Goal: Information Seeking & Learning: Learn about a topic

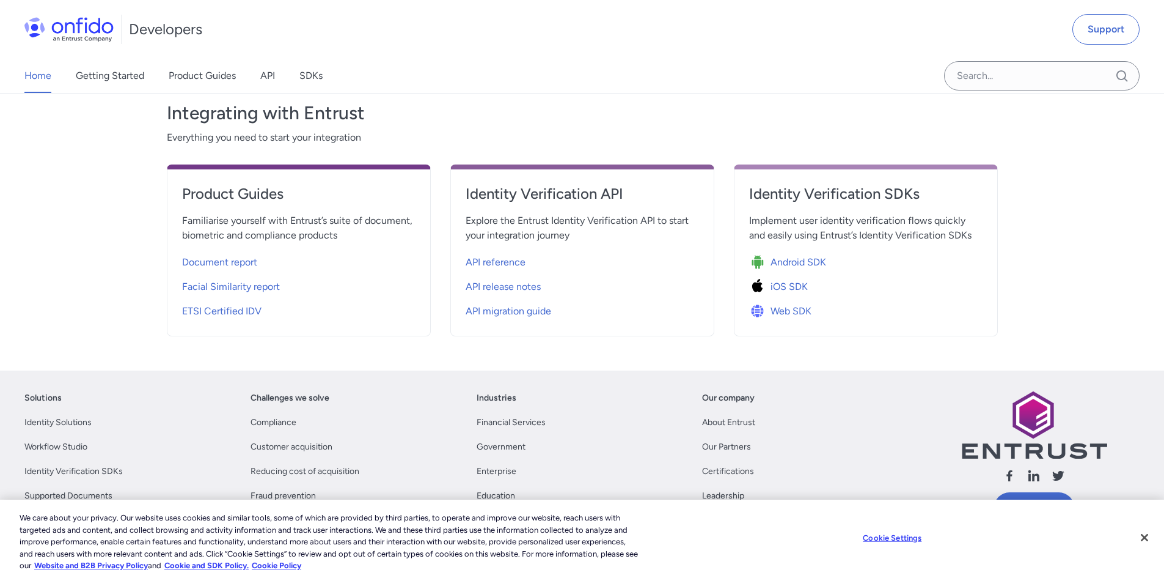
scroll to position [428, 0]
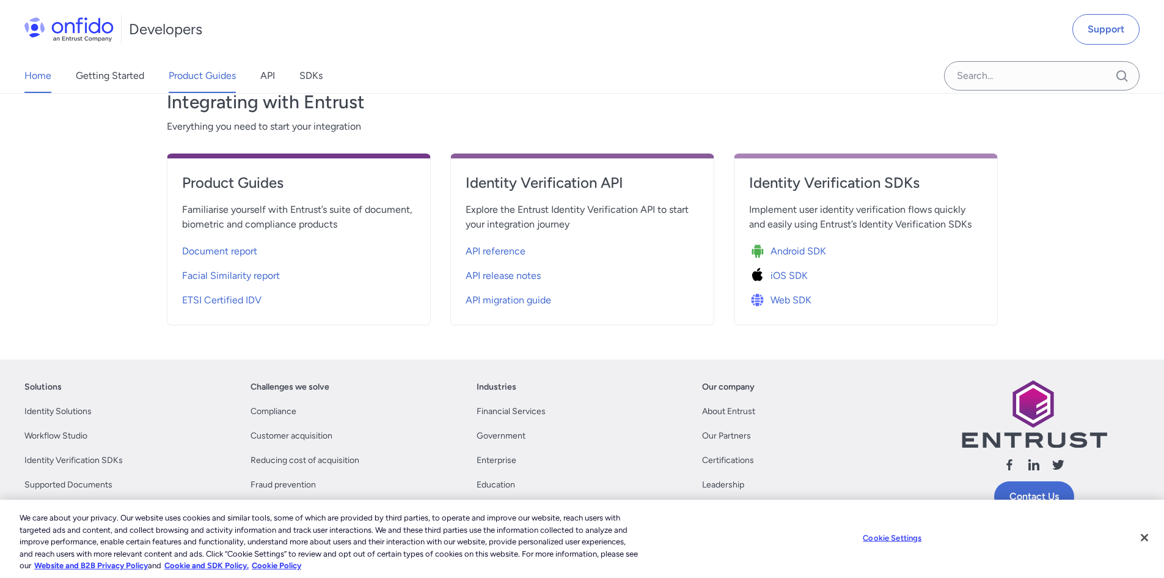
click at [224, 71] on link "Product Guides" at bounding box center [202, 76] width 67 height 34
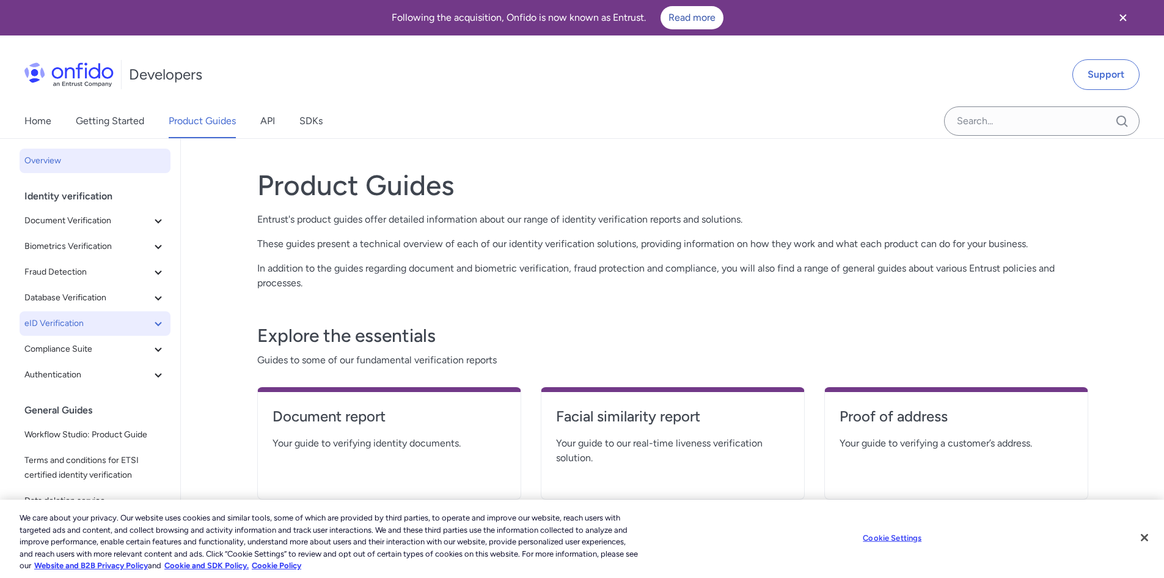
click at [139, 327] on span "eID Verification" at bounding box center [87, 323] width 127 height 15
click at [135, 221] on span "Document Verification" at bounding box center [87, 220] width 127 height 15
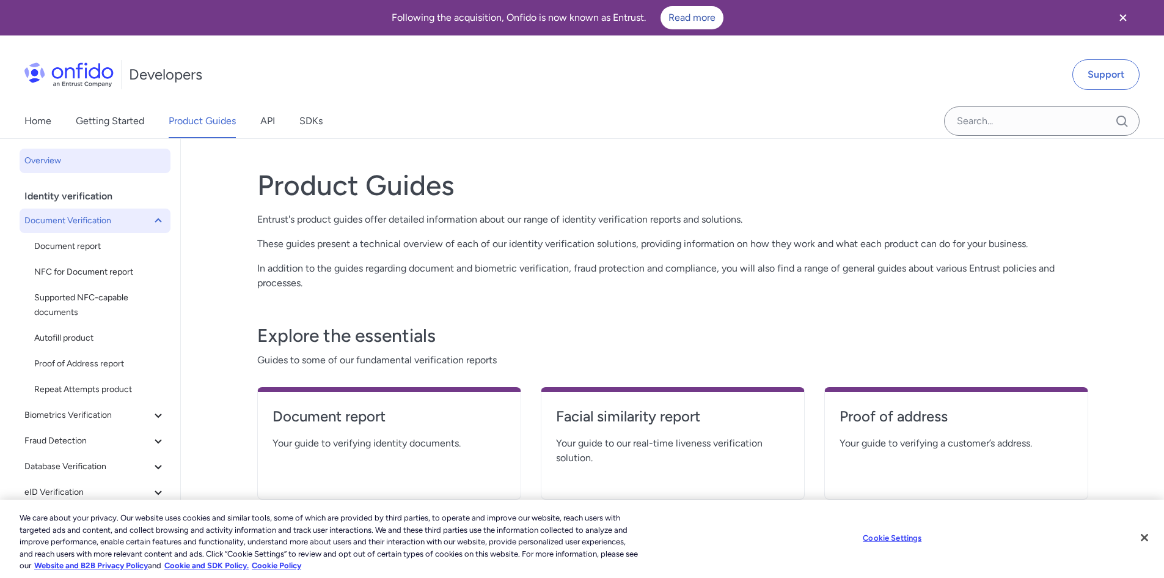
click at [134, 221] on span "Document Verification" at bounding box center [87, 220] width 127 height 15
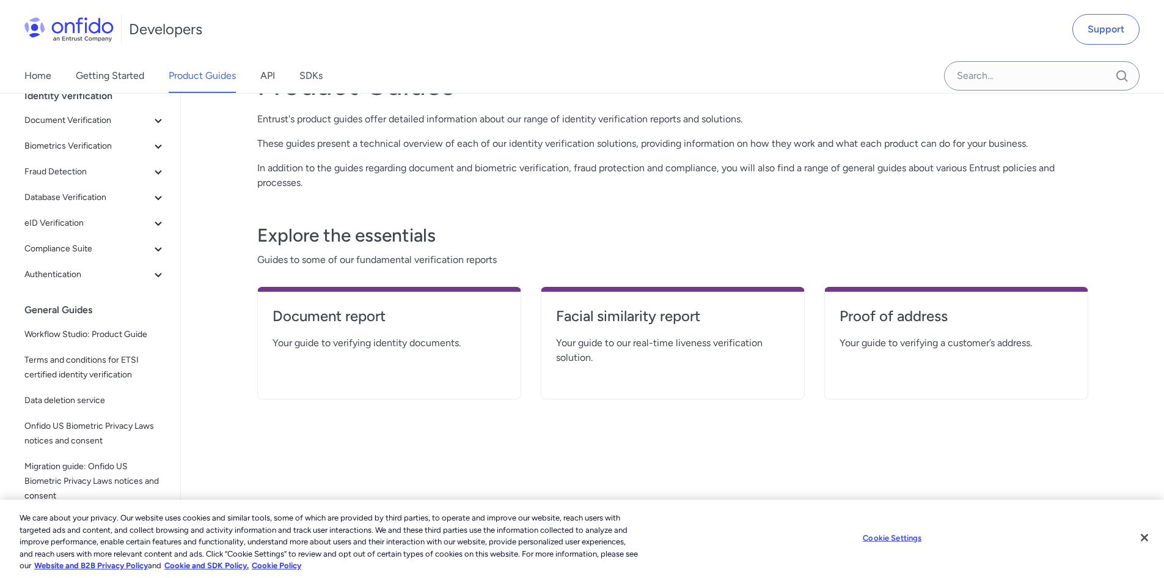
scroll to position [122, 0]
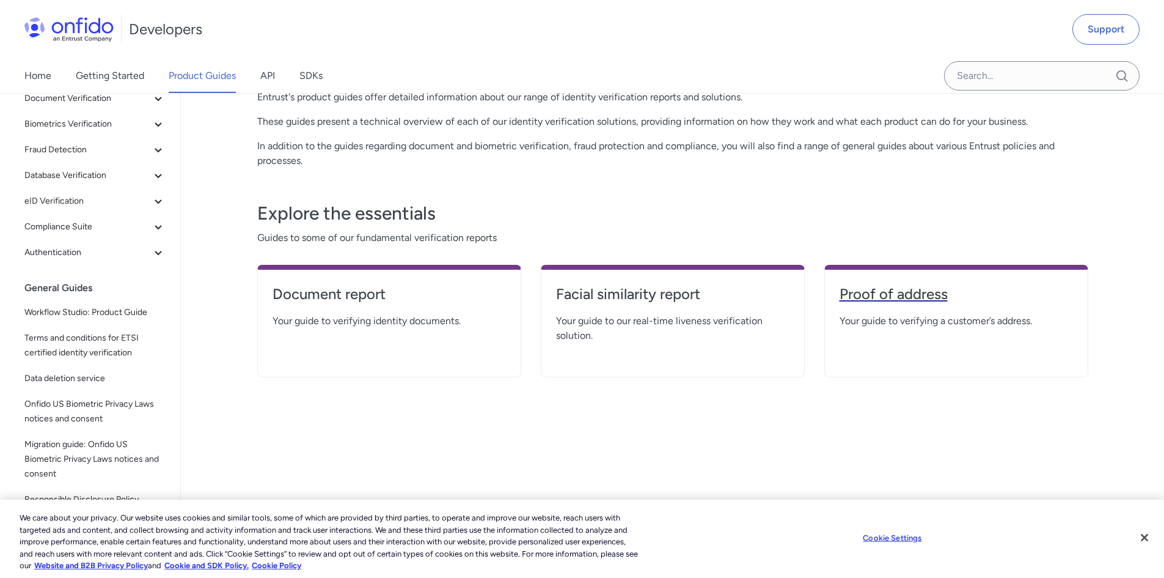
click at [896, 304] on link "Proof of address" at bounding box center [956, 298] width 233 height 29
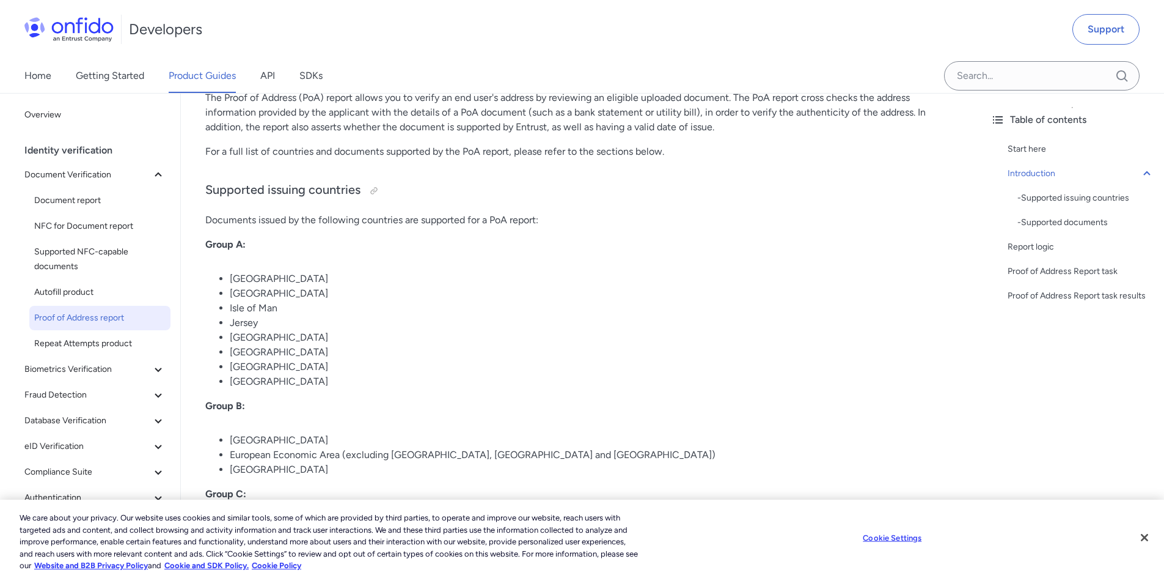
scroll to position [428, 0]
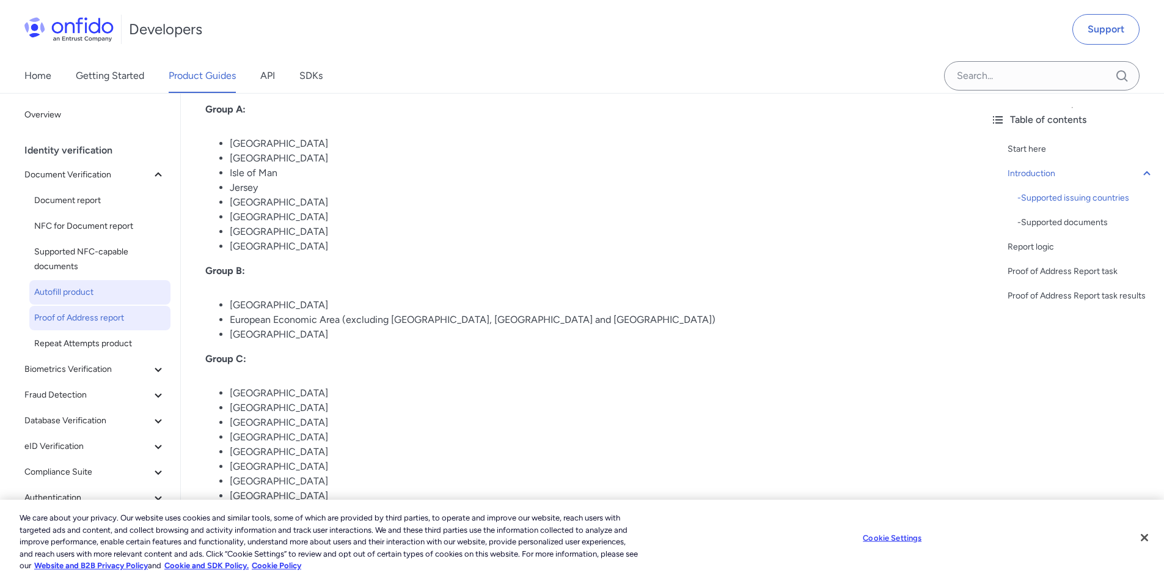
click at [74, 293] on span "Autofill product" at bounding box center [99, 292] width 131 height 15
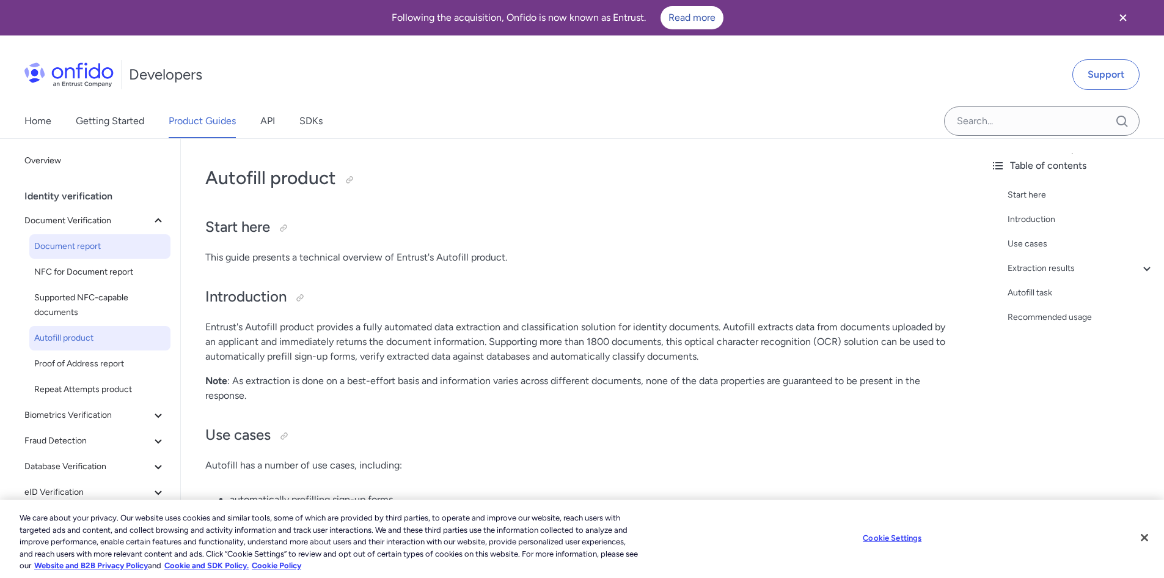
click at [68, 251] on span "Document report" at bounding box center [99, 246] width 131 height 15
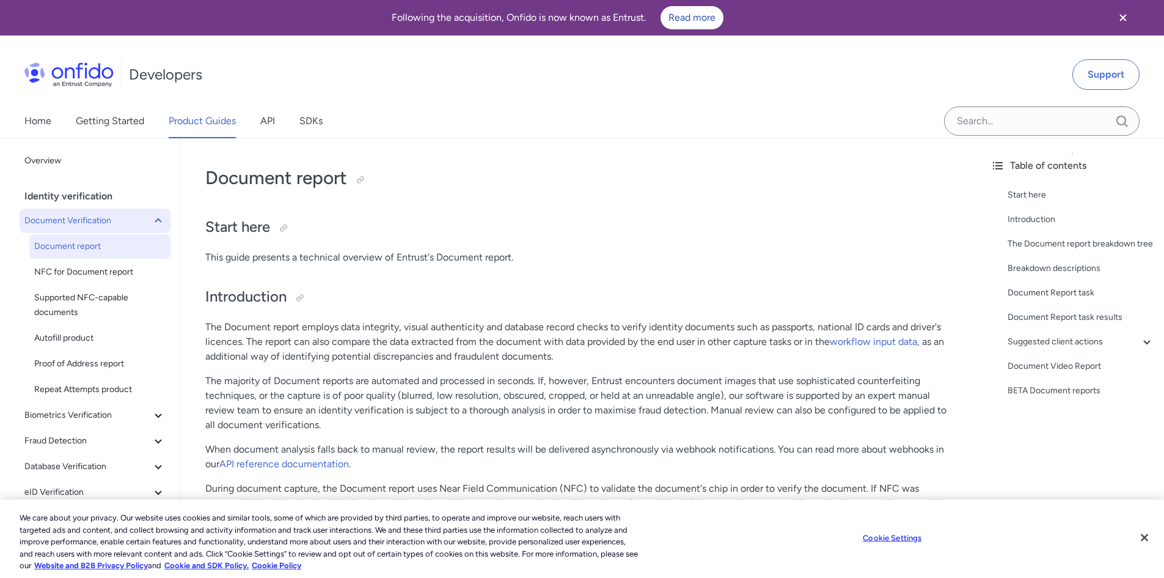
click at [97, 224] on span "Document Verification" at bounding box center [87, 220] width 127 height 15
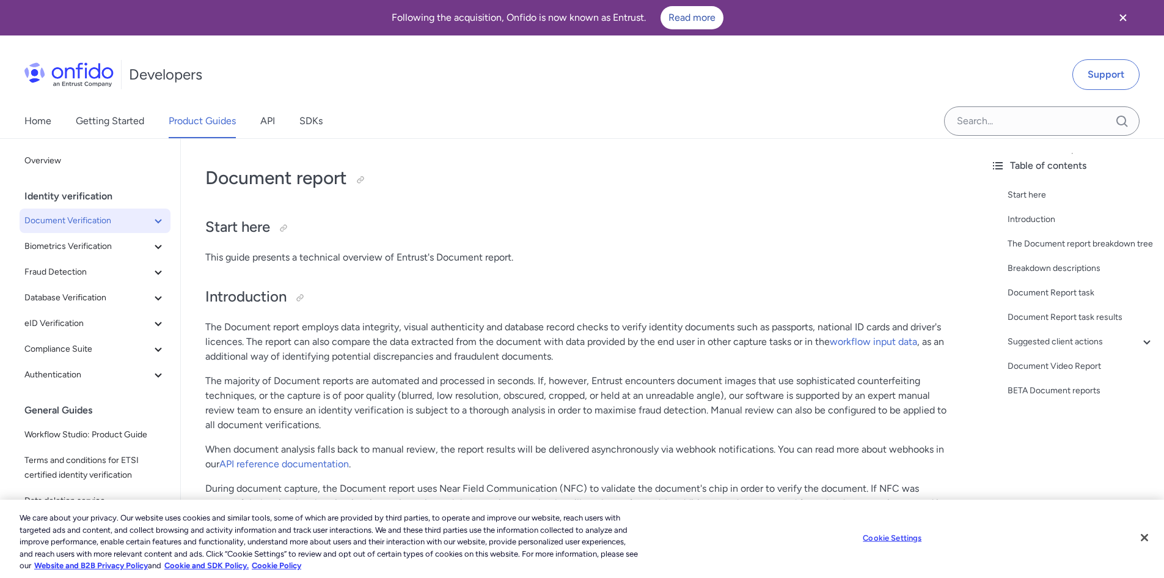
click at [97, 224] on span "Document Verification" at bounding box center [87, 220] width 127 height 15
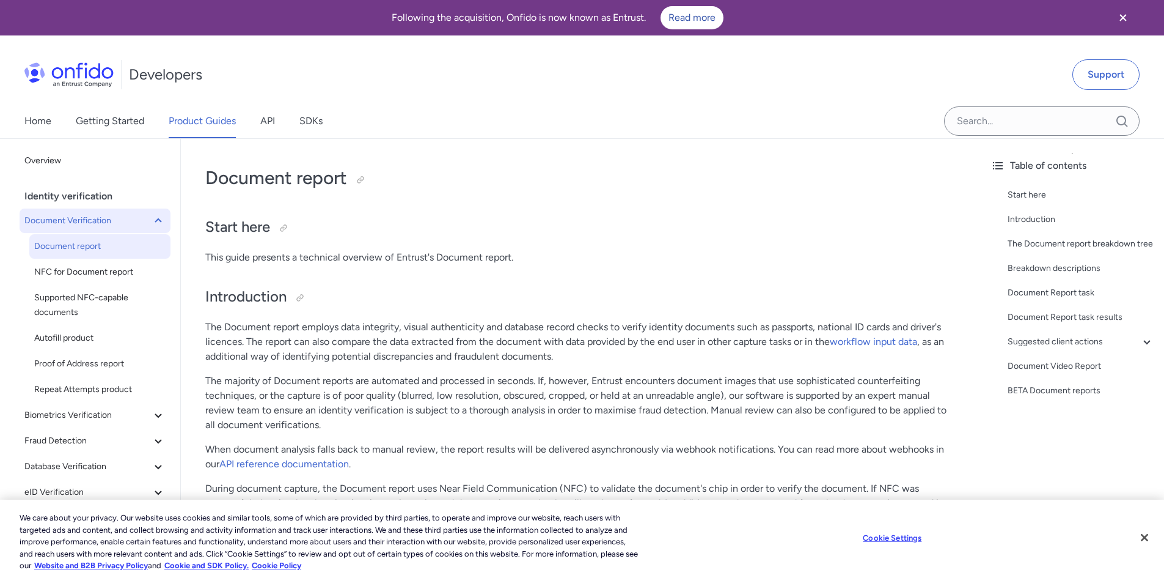
click at [97, 224] on span "Document Verification" at bounding box center [87, 220] width 127 height 15
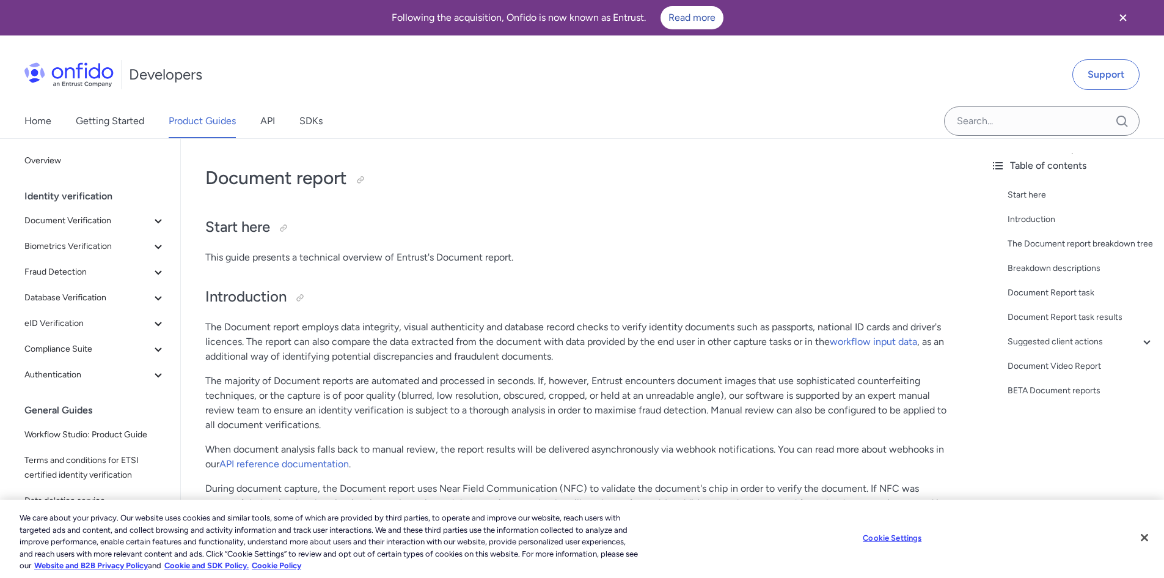
click at [59, 123] on div "Home Getting Started Product Guides API SDKs" at bounding box center [186, 121] width 372 height 34
click at [88, 169] on link "Overview" at bounding box center [95, 161] width 151 height 24
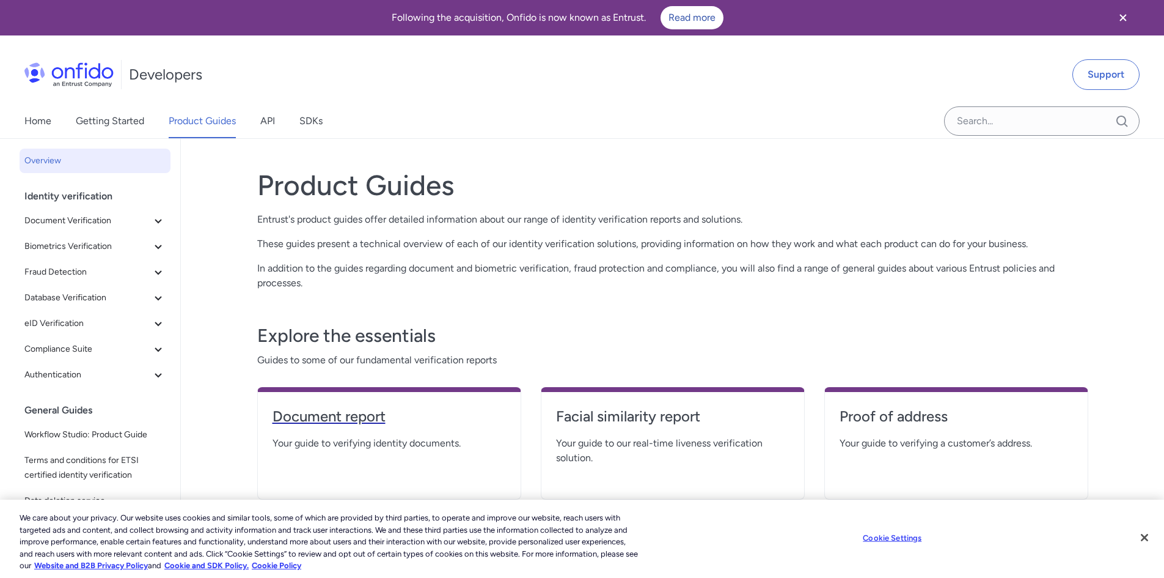
click at [359, 421] on h4 "Document report" at bounding box center [389, 416] width 233 height 20
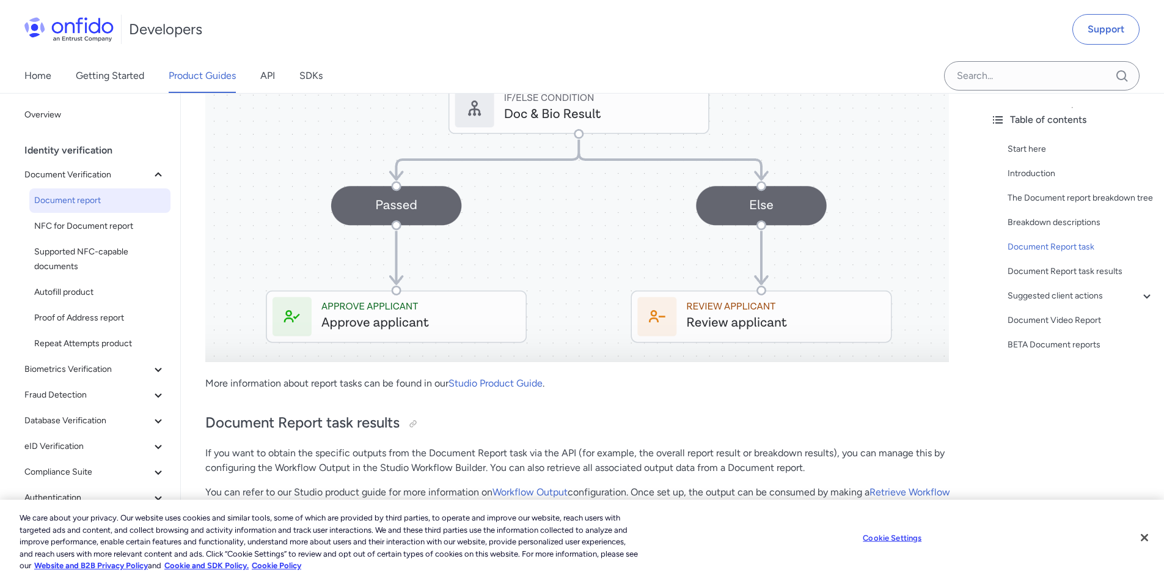
scroll to position [6417, 0]
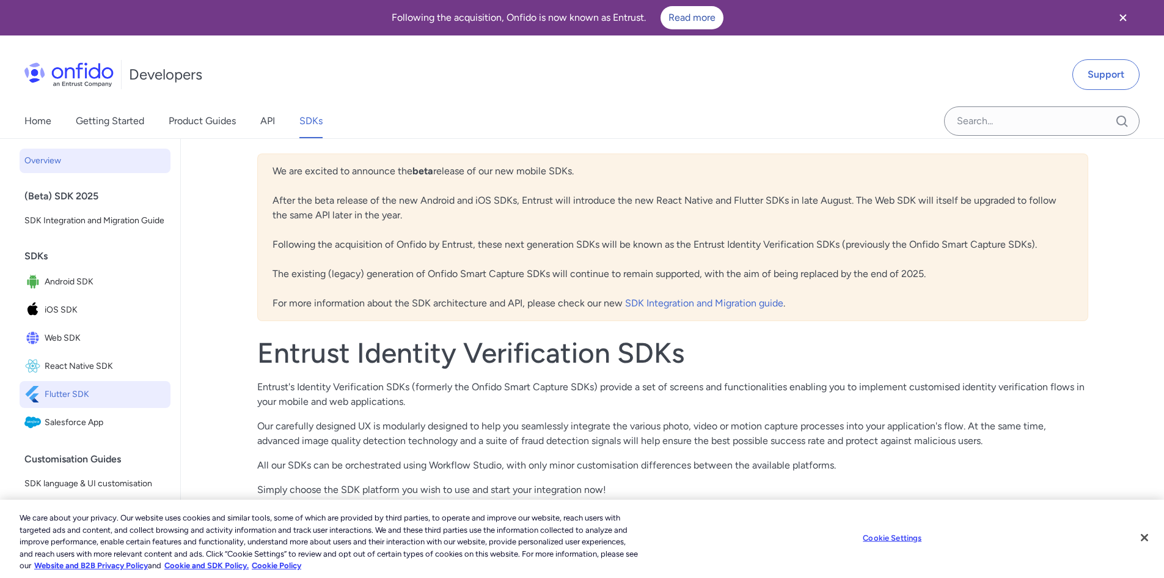
click at [112, 403] on span "Flutter SDK" at bounding box center [105, 394] width 121 height 17
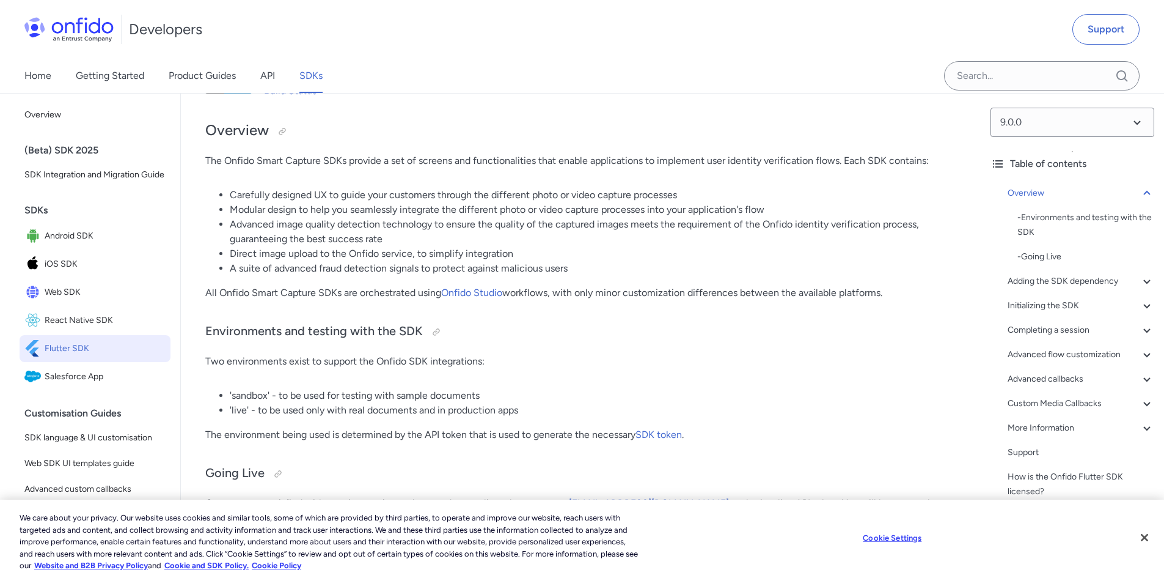
scroll to position [122, 0]
click at [51, 244] on span "Android SDK" at bounding box center [105, 235] width 121 height 17
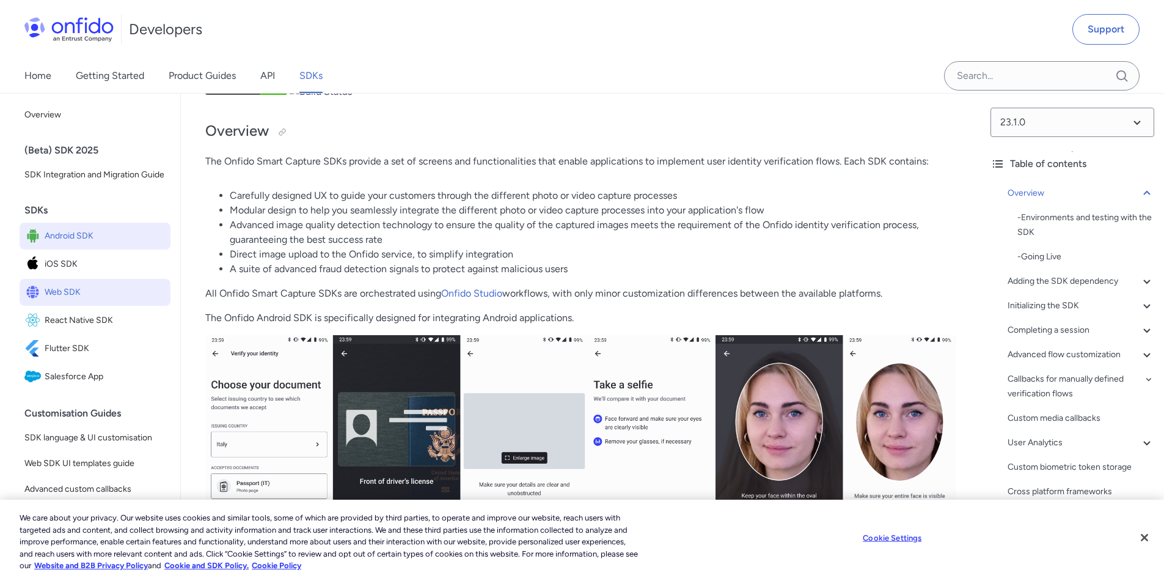
click at [76, 301] on span "Web SDK" at bounding box center [105, 292] width 121 height 17
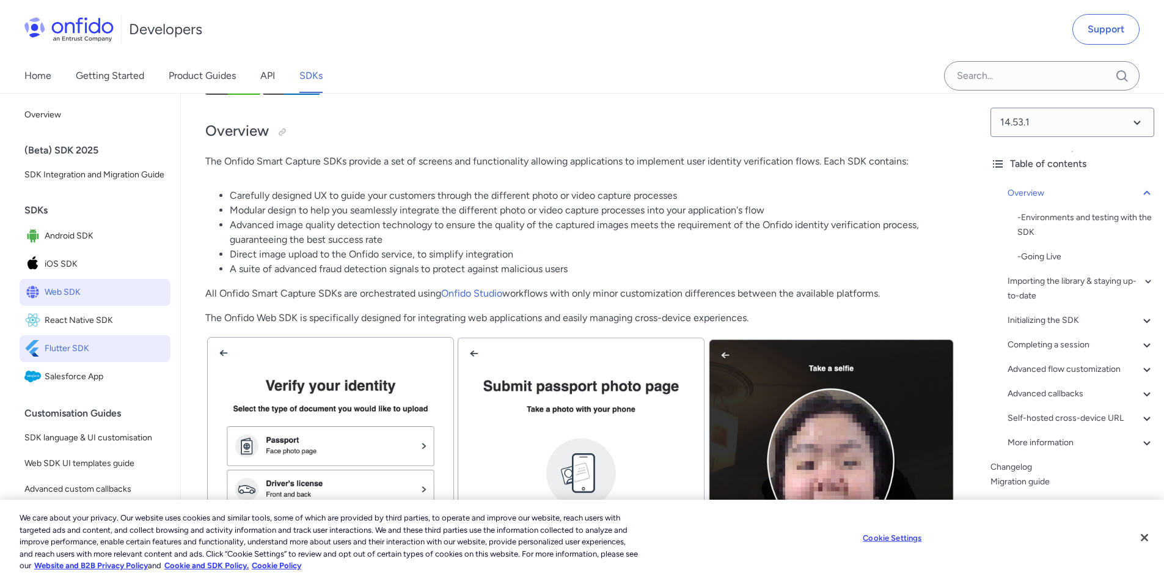
click at [89, 357] on span "Flutter SDK" at bounding box center [105, 348] width 121 height 17
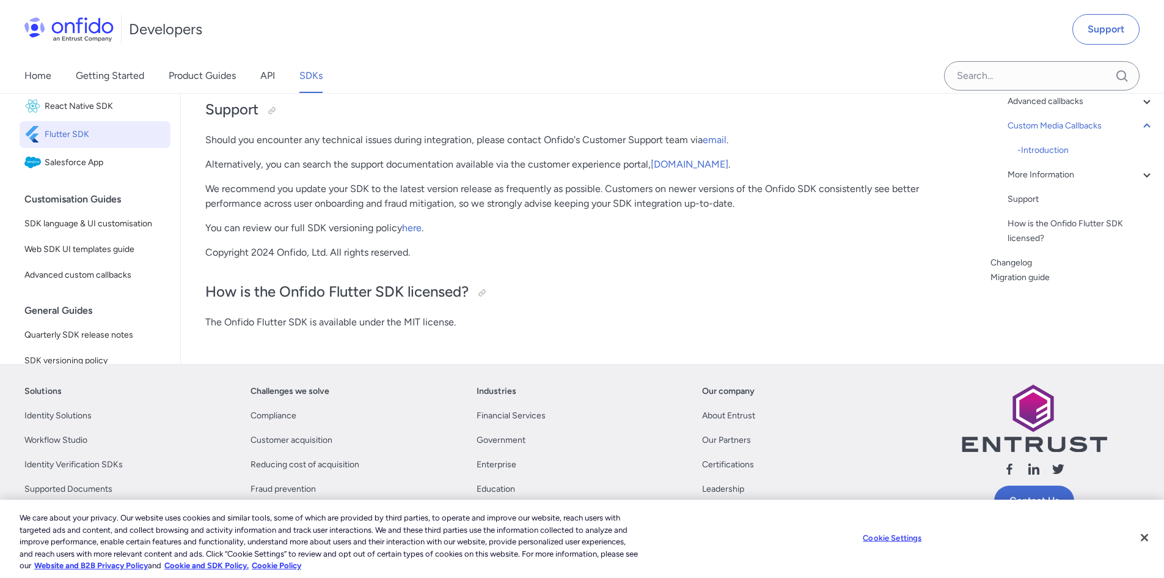
scroll to position [10817, 0]
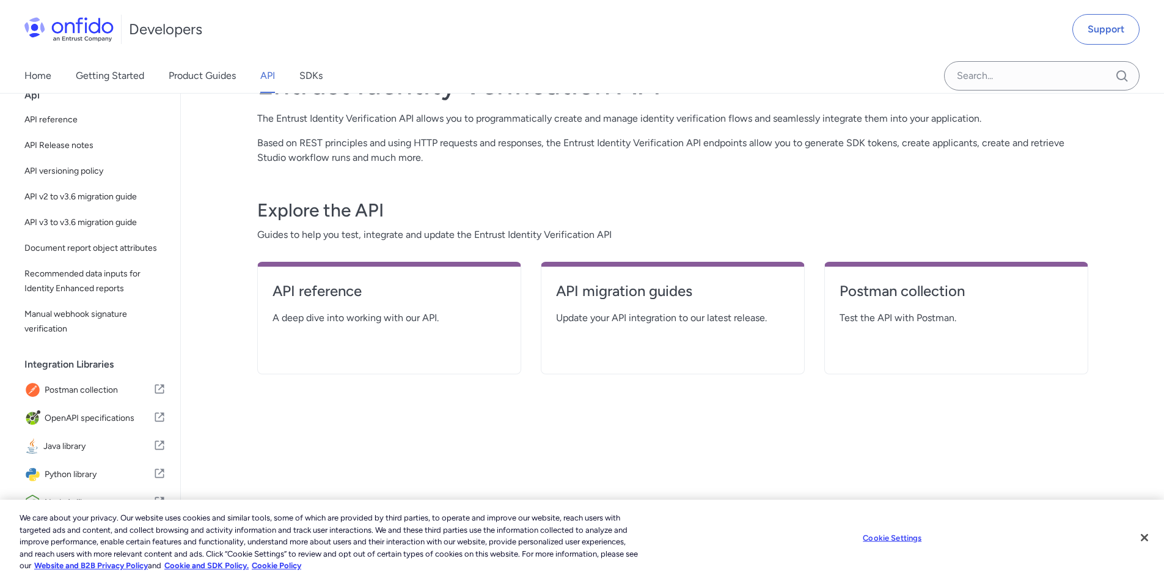
scroll to position [122, 0]
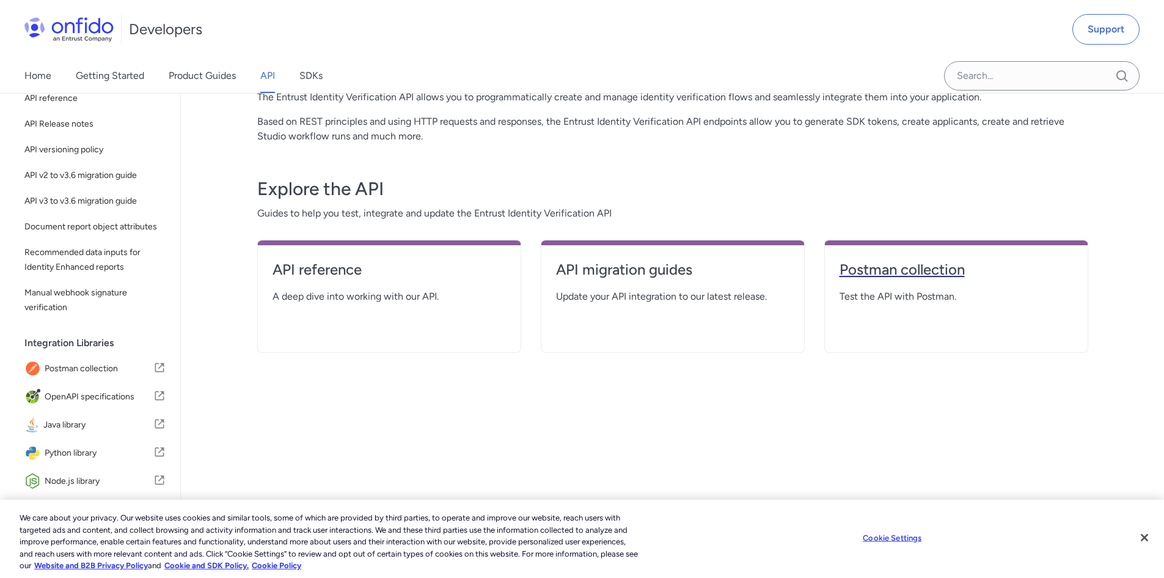
click at [886, 277] on h4 "Postman collection" at bounding box center [956, 270] width 233 height 20
